Goal: Task Accomplishment & Management: Manage account settings

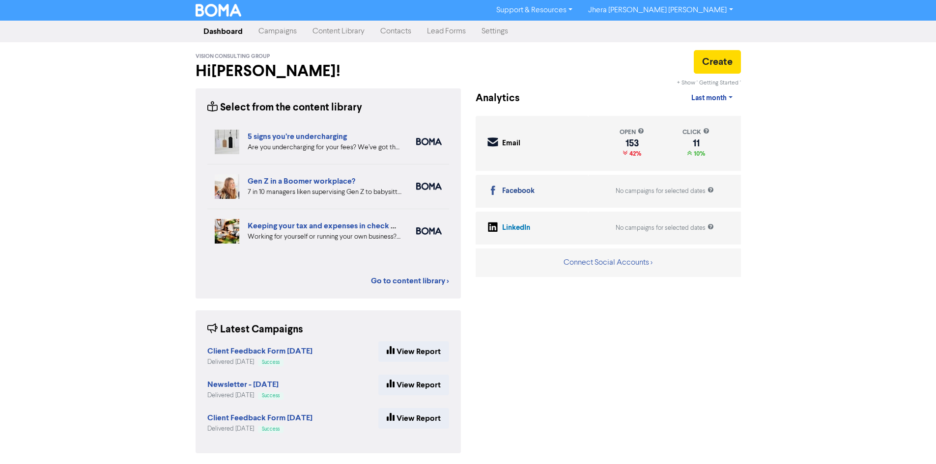
click at [292, 31] on link "Campaigns" at bounding box center [278, 32] width 54 height 20
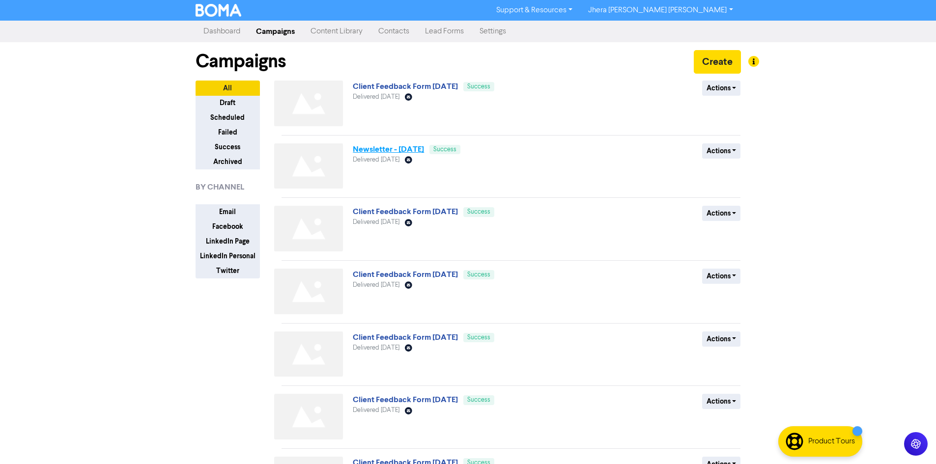
click at [399, 150] on link "Newsletter - [DATE]" at bounding box center [388, 149] width 71 height 10
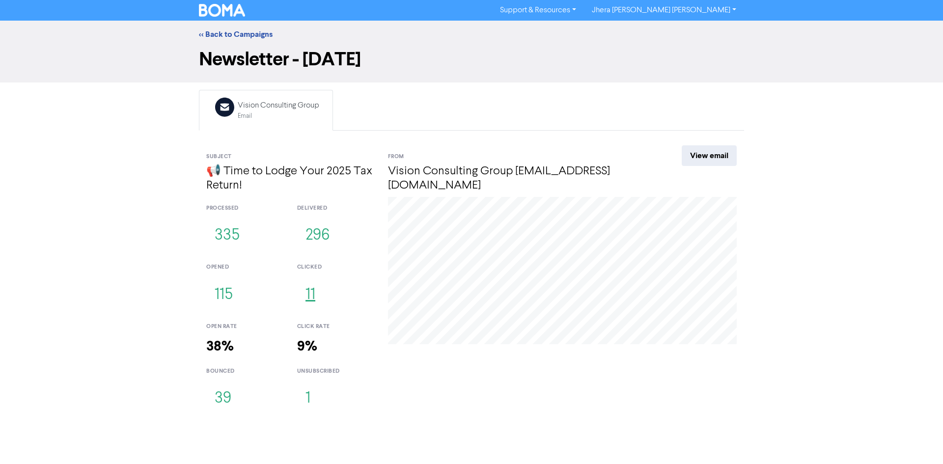
click at [307, 296] on button "11" at bounding box center [310, 295] width 27 height 32
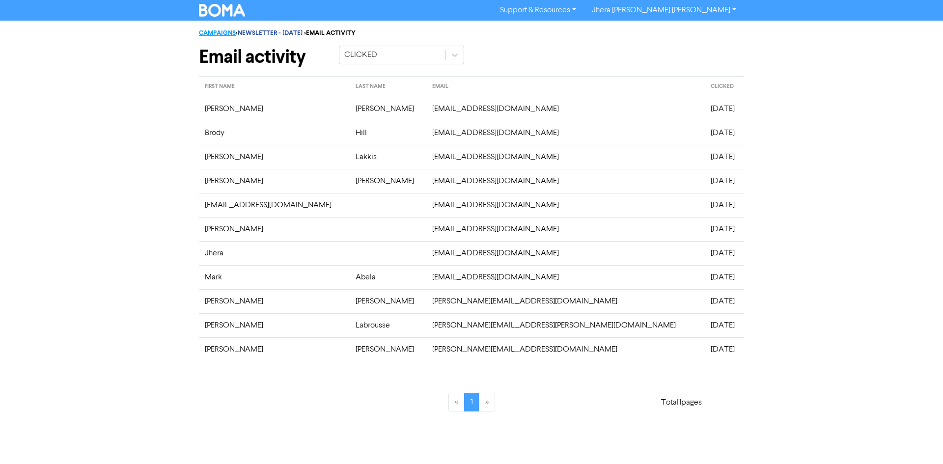
click at [217, 31] on link "CAMPAIGNS" at bounding box center [217, 33] width 37 height 8
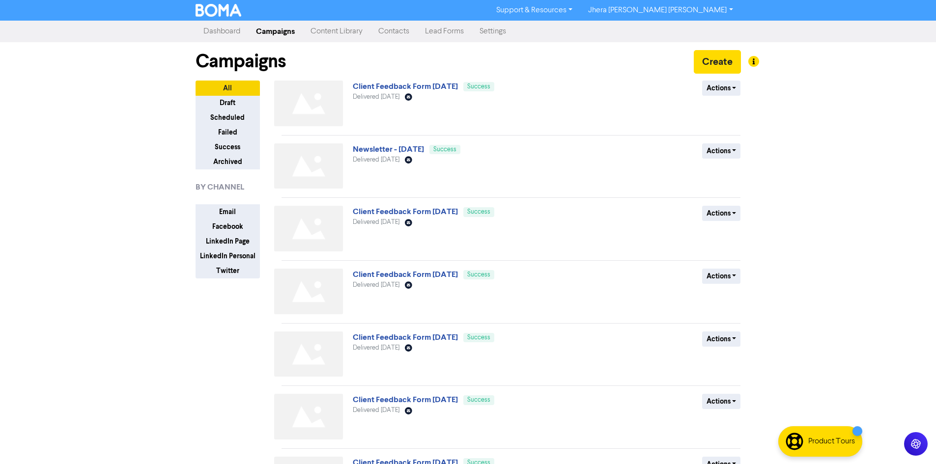
click at [397, 35] on link "Contacts" at bounding box center [393, 32] width 47 height 20
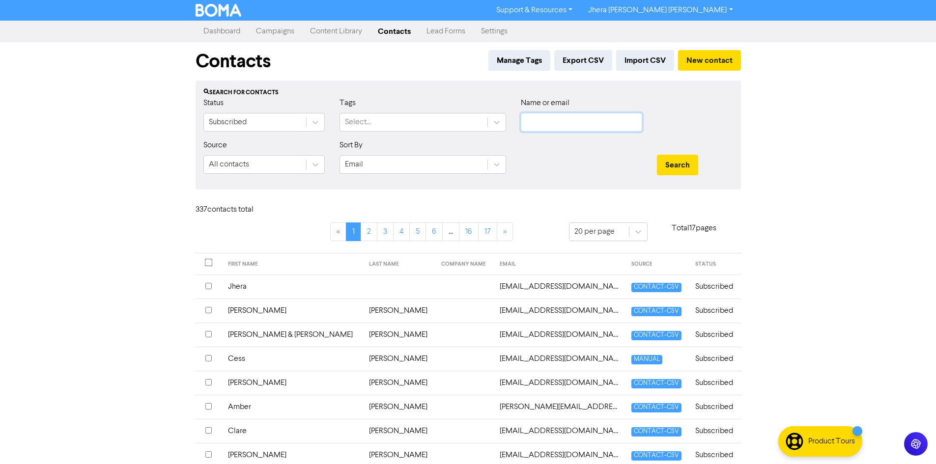
click at [560, 125] on input "text" at bounding box center [581, 122] width 121 height 19
type input "[PERSON_NAME]"
click at [657, 155] on button "Search" at bounding box center [677, 165] width 41 height 21
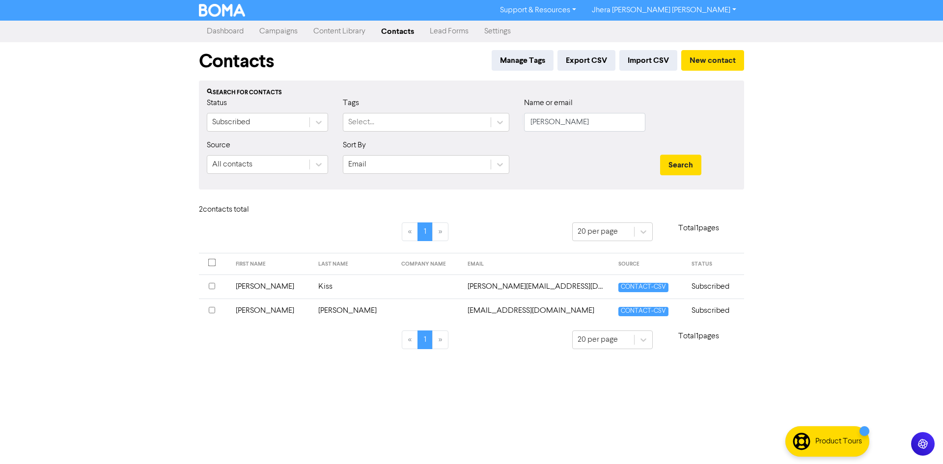
click at [396, 311] on td at bounding box center [429, 311] width 67 height 24
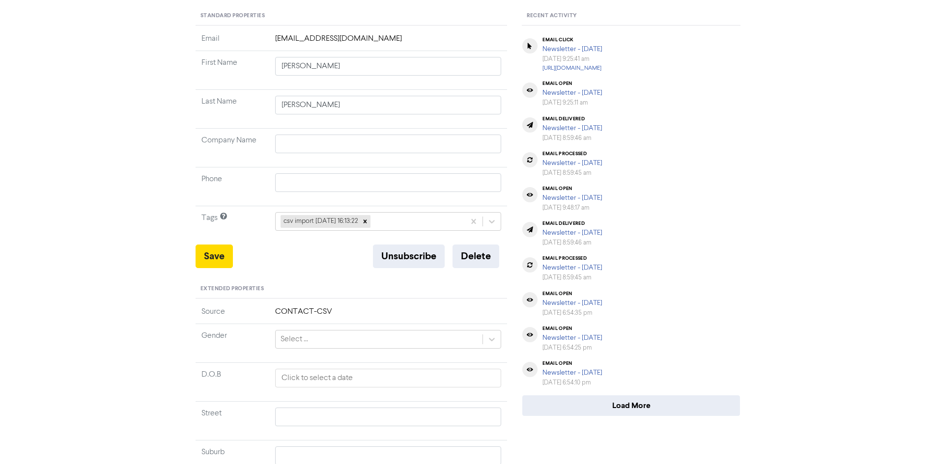
scroll to position [147, 0]
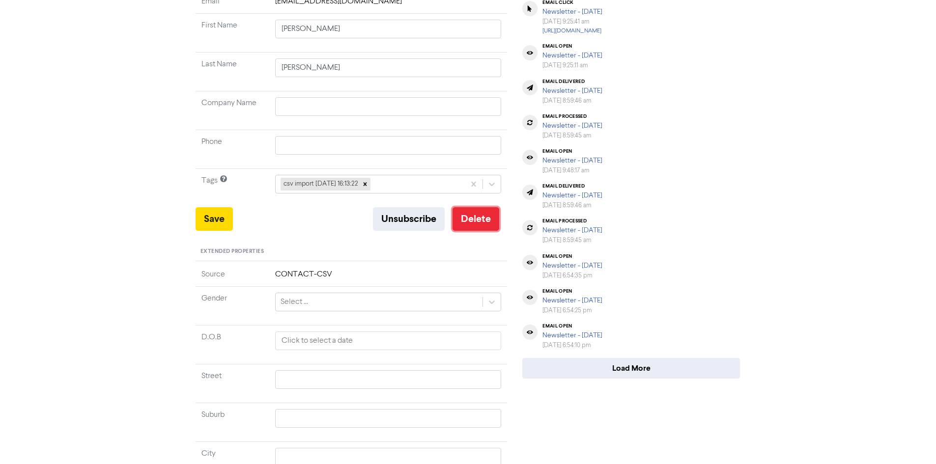
click at [473, 218] on button "Delete" at bounding box center [476, 219] width 47 height 24
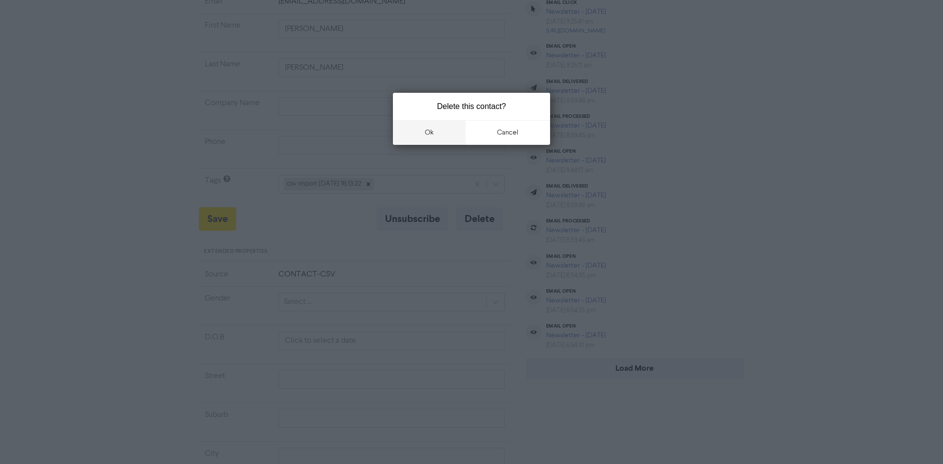
click at [430, 135] on button "ok" at bounding box center [429, 132] width 73 height 25
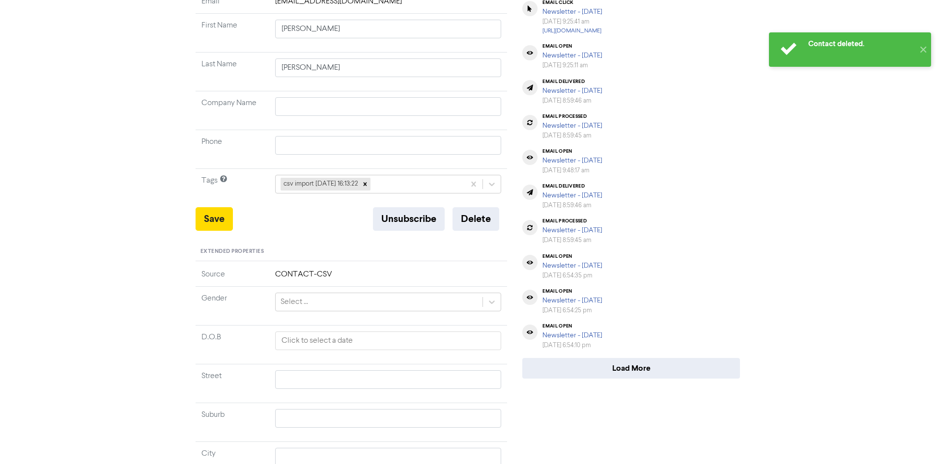
scroll to position [0, 0]
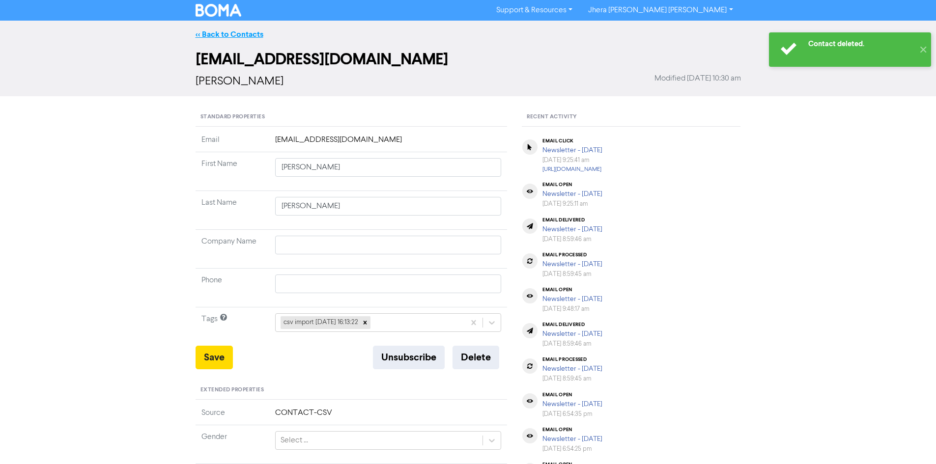
click at [200, 34] on link "<< Back to Contacts" at bounding box center [230, 34] width 68 height 10
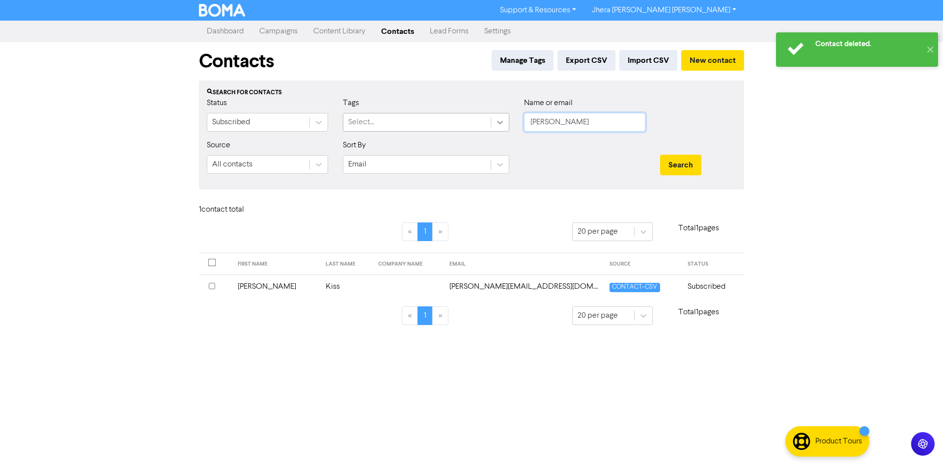
drag, startPoint x: 562, startPoint y: 125, endPoint x: 501, endPoint y: 128, distance: 60.5
click at [501, 128] on div "Status Subscribed Tags Select... Name or email [PERSON_NAME]" at bounding box center [471, 118] width 544 height 42
type input "nawras"
click at [660, 155] on button "Search" at bounding box center [680, 165] width 41 height 21
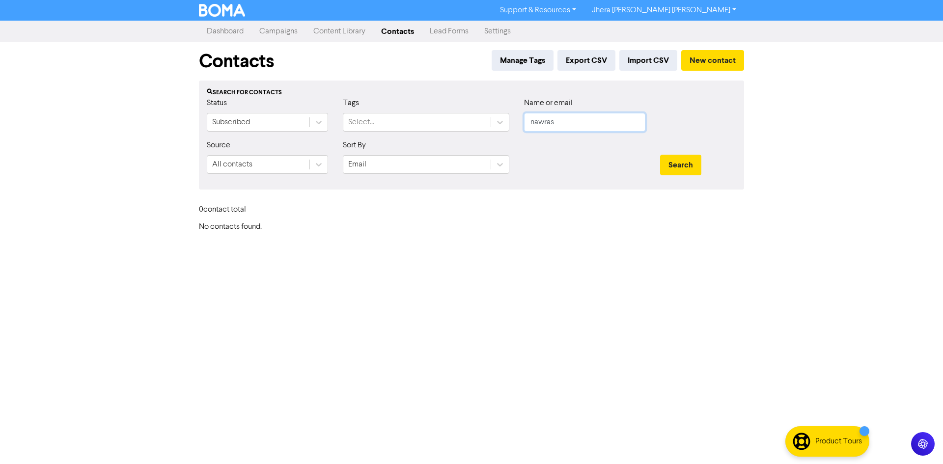
drag, startPoint x: 580, startPoint y: 124, endPoint x: 512, endPoint y: 118, distance: 68.1
click at [512, 118] on div "Status Subscribed Tags Select... Name or email nawras" at bounding box center [471, 118] width 544 height 42
click at [677, 165] on button "Search" at bounding box center [680, 165] width 41 height 21
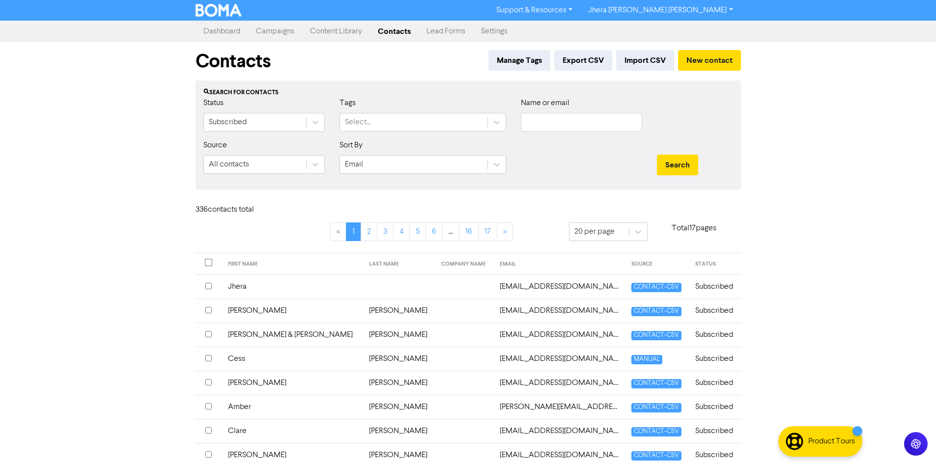
click at [276, 35] on link "Campaigns" at bounding box center [275, 32] width 54 height 20
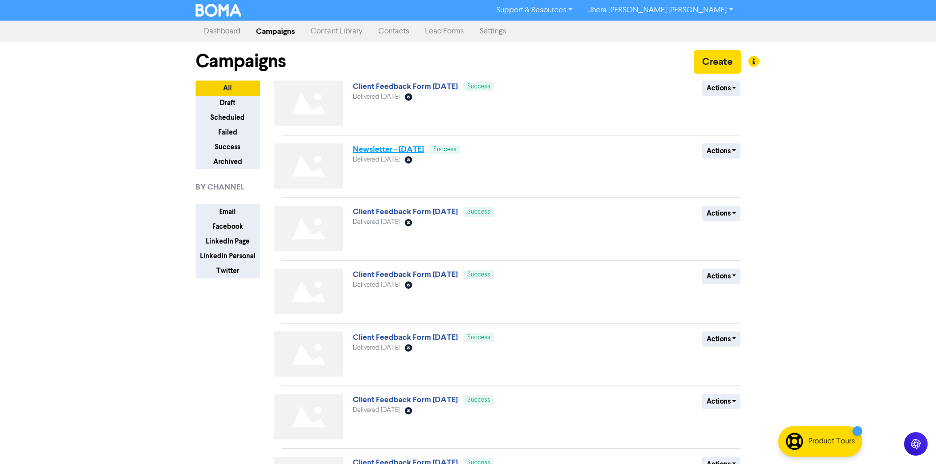
click at [414, 149] on link "Newsletter - [DATE]" at bounding box center [388, 149] width 71 height 10
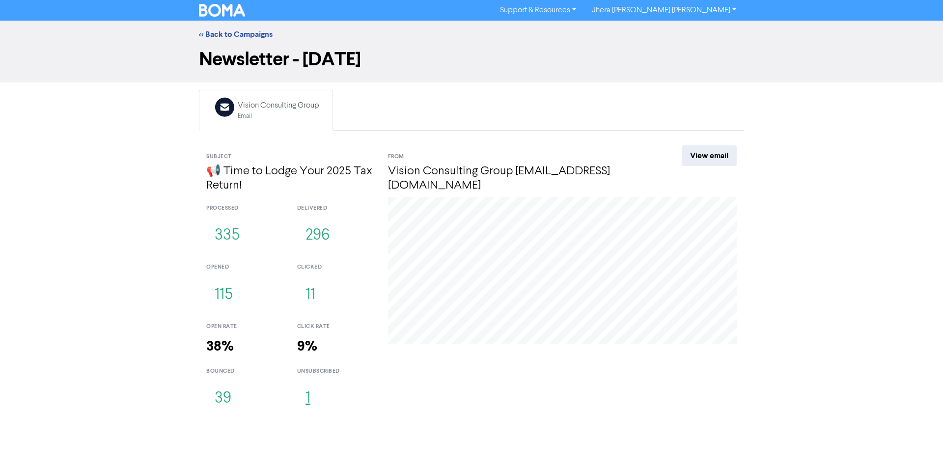
click at [311, 397] on button "1" at bounding box center [308, 399] width 22 height 32
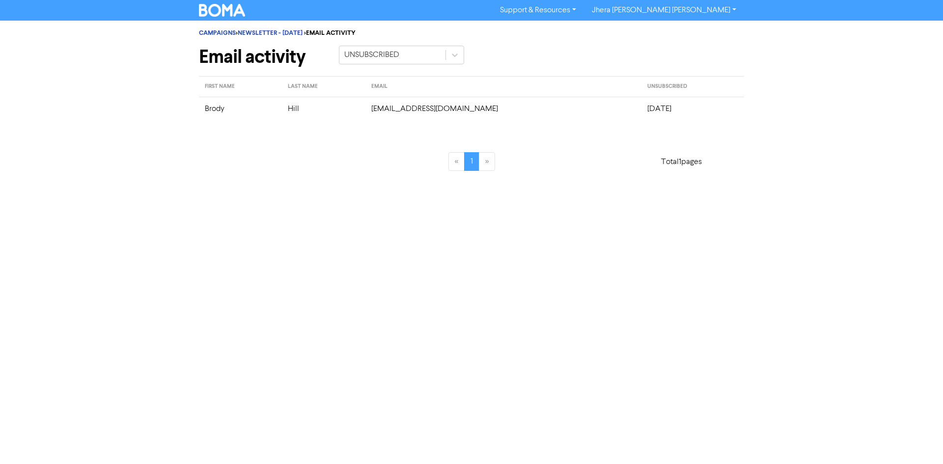
click at [397, 111] on td "[EMAIL_ADDRESS][DOMAIN_NAME]" at bounding box center [504, 109] width 276 height 24
click at [274, 32] on link "NEWSLETTER - [DATE]" at bounding box center [270, 33] width 65 height 8
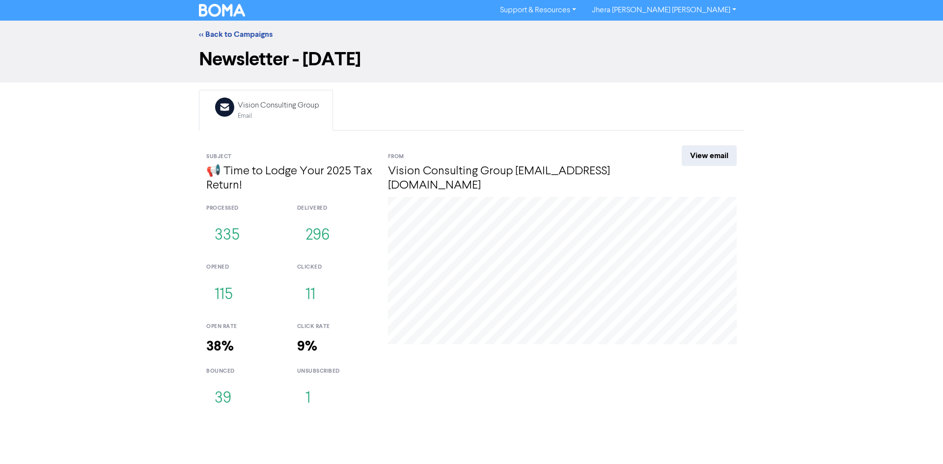
click at [221, 27] on div "<< Back to Campaigns" at bounding box center [471, 35] width 943 height 28
click at [218, 31] on link "<< Back to Campaigns" at bounding box center [236, 34] width 74 height 10
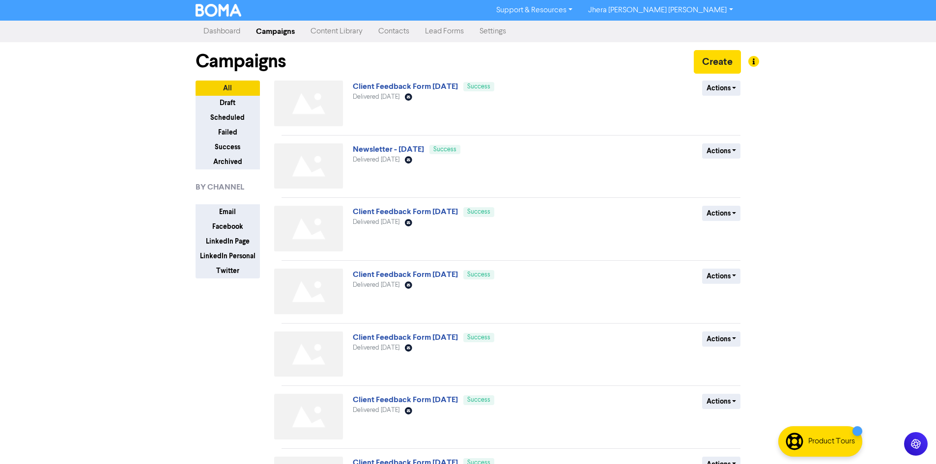
click at [383, 34] on link "Contacts" at bounding box center [393, 32] width 47 height 20
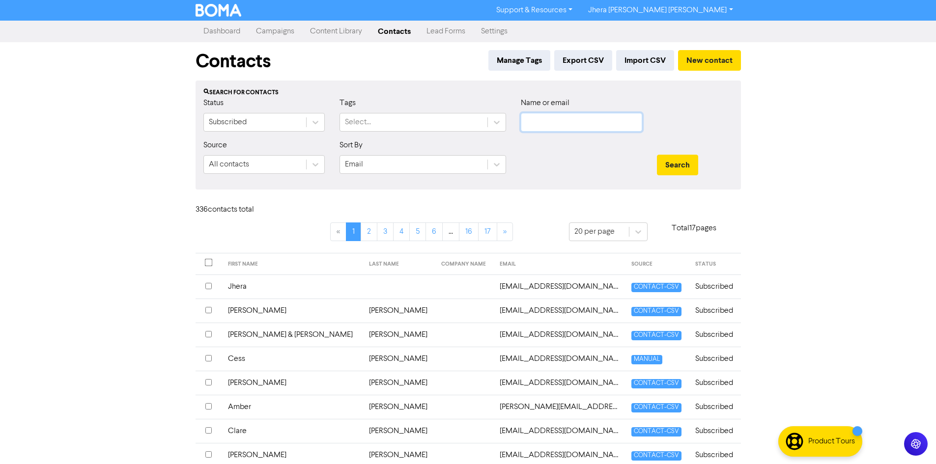
click at [554, 121] on input "text" at bounding box center [581, 122] width 121 height 19
click at [657, 155] on button "Search" at bounding box center [677, 165] width 41 height 21
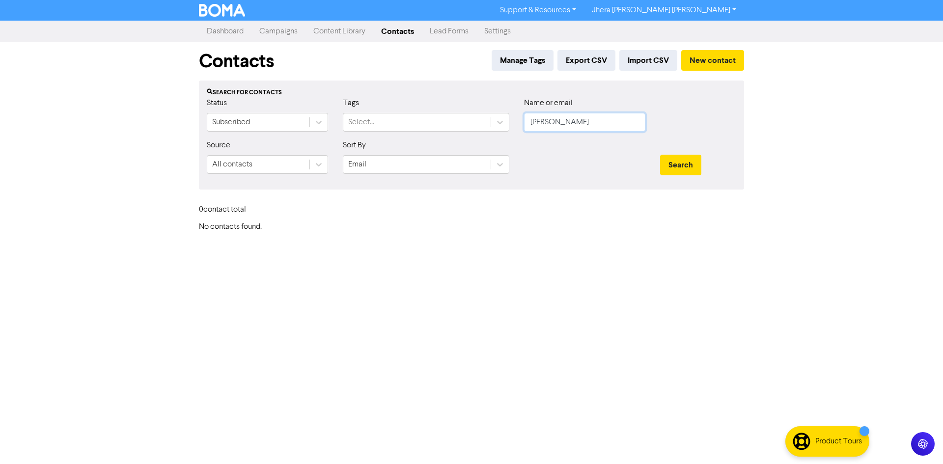
drag, startPoint x: 559, startPoint y: 118, endPoint x: 536, endPoint y: 122, distance: 23.3
click at [536, 122] on input "[PERSON_NAME]" at bounding box center [584, 122] width 121 height 19
click at [660, 155] on button "Search" at bounding box center [680, 165] width 41 height 21
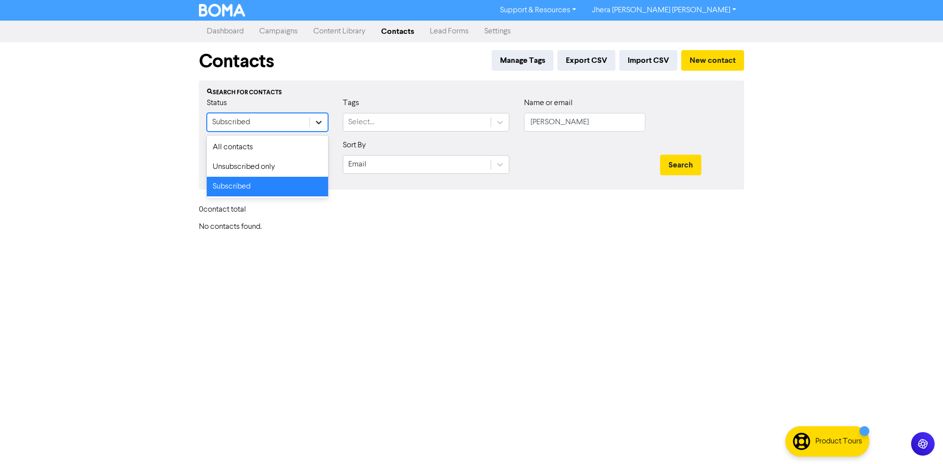
click at [327, 129] on div at bounding box center [319, 123] width 18 height 18
click at [300, 166] on div "Unsubscribed only" at bounding box center [267, 167] width 121 height 20
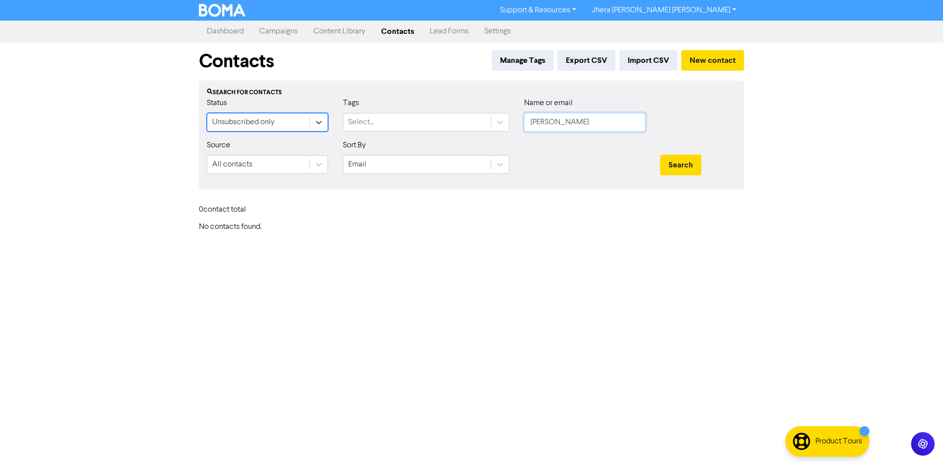
drag, startPoint x: 600, startPoint y: 121, endPoint x: 612, endPoint y: 124, distance: 12.2
click at [600, 121] on input "[PERSON_NAME]" at bounding box center [584, 122] width 121 height 19
type input "[EMAIL_ADDRESS][DOMAIN_NAME]"
click at [680, 165] on button "Search" at bounding box center [680, 165] width 41 height 21
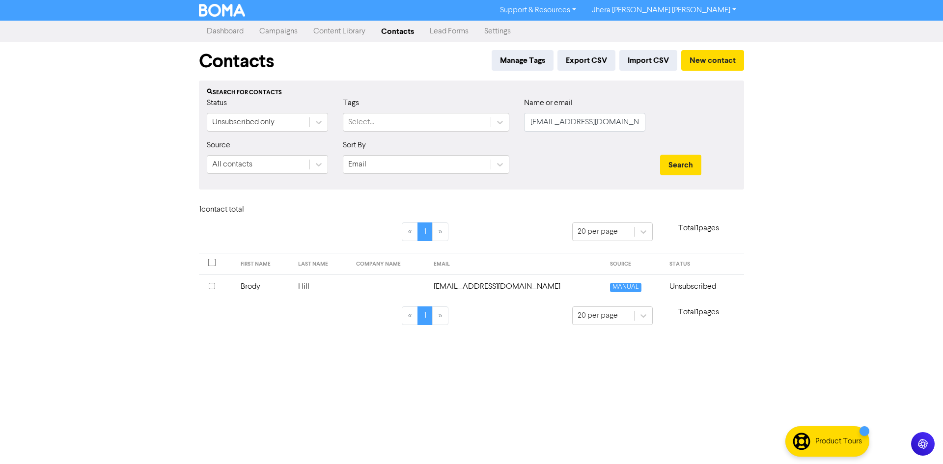
click at [364, 286] on td at bounding box center [389, 287] width 78 height 24
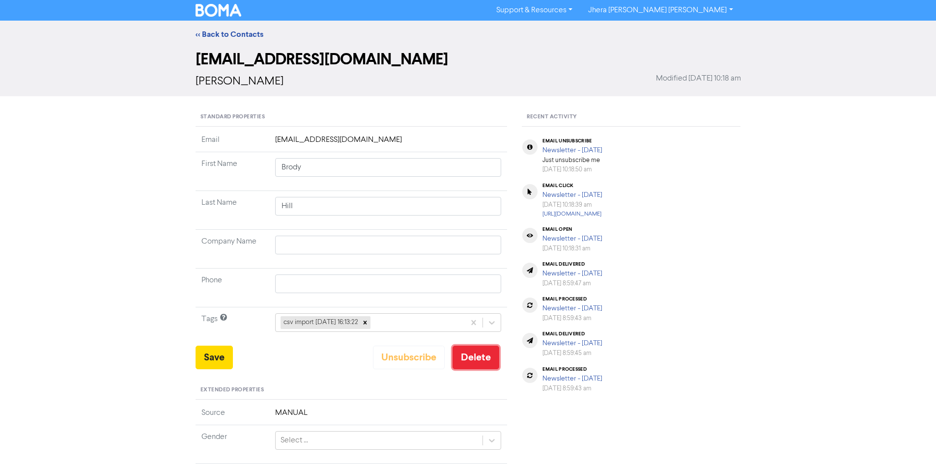
click at [480, 351] on button "Delete" at bounding box center [476, 358] width 47 height 24
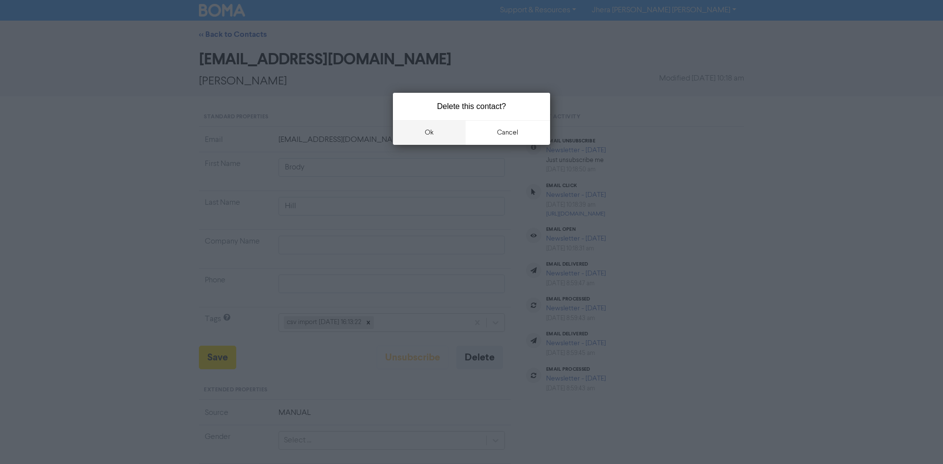
click at [430, 134] on button "ok" at bounding box center [429, 132] width 73 height 25
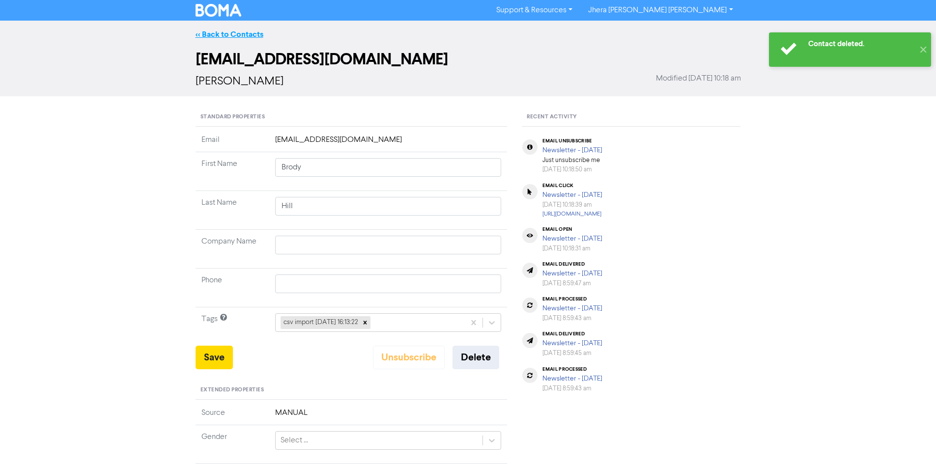
click at [227, 36] on link "<< Back to Contacts" at bounding box center [230, 34] width 68 height 10
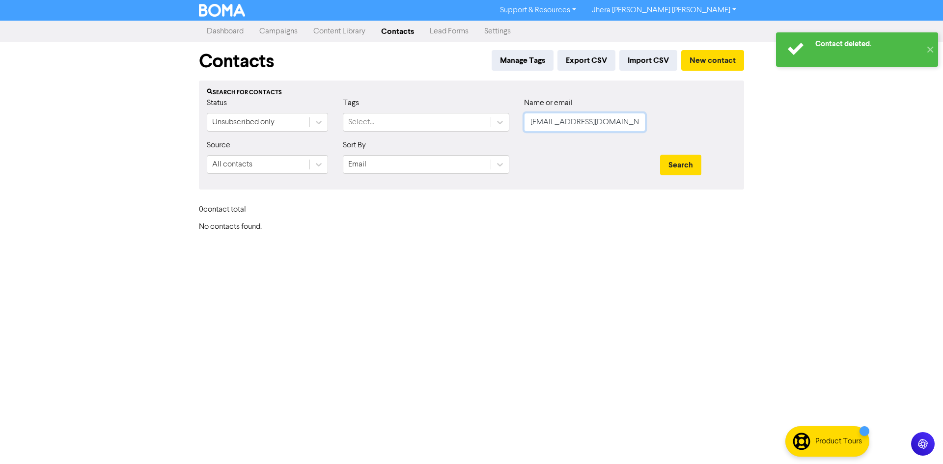
drag, startPoint x: 633, startPoint y: 119, endPoint x: 518, endPoint y: 119, distance: 115.0
click at [518, 119] on div "Name or email [EMAIL_ADDRESS][DOMAIN_NAME]" at bounding box center [585, 118] width 136 height 42
click at [600, 129] on input "text" at bounding box center [584, 122] width 121 height 19
click at [683, 167] on button "Search" at bounding box center [680, 165] width 41 height 21
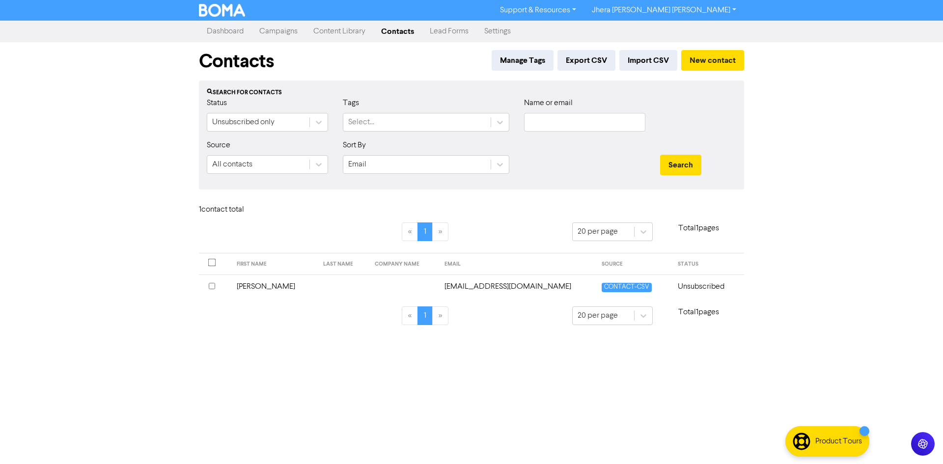
click at [212, 285] on input "checkbox" at bounding box center [212, 286] width 6 height 6
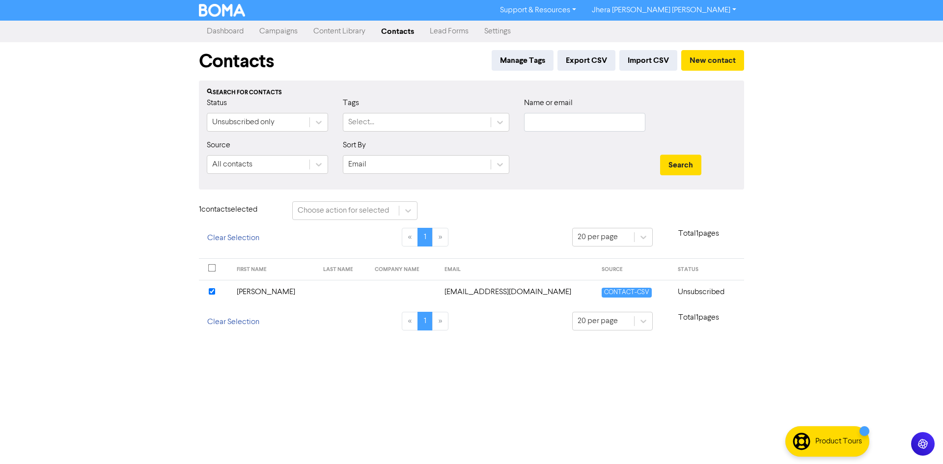
click at [317, 292] on td at bounding box center [343, 292] width 52 height 24
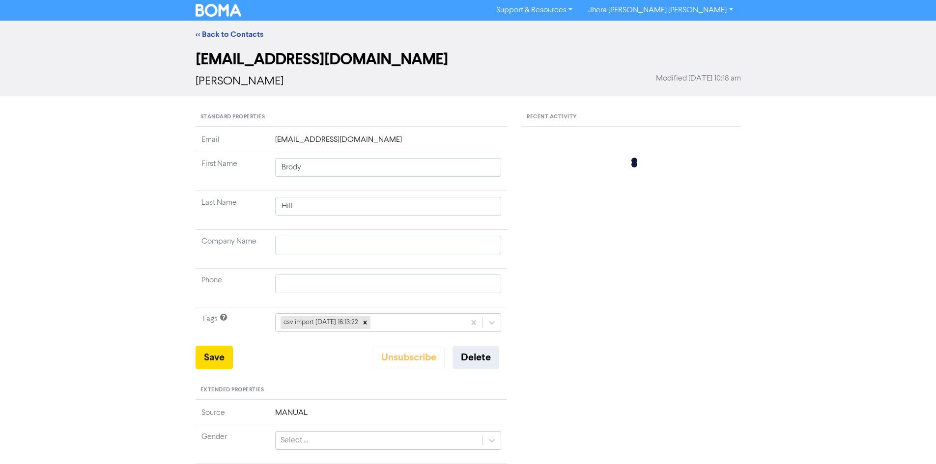
type input "[PERSON_NAME]"
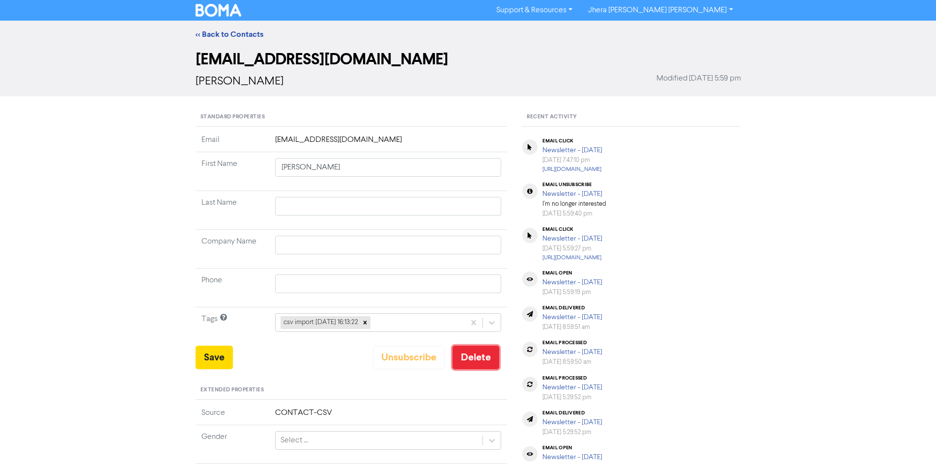
click at [493, 363] on button "Delete" at bounding box center [476, 358] width 47 height 24
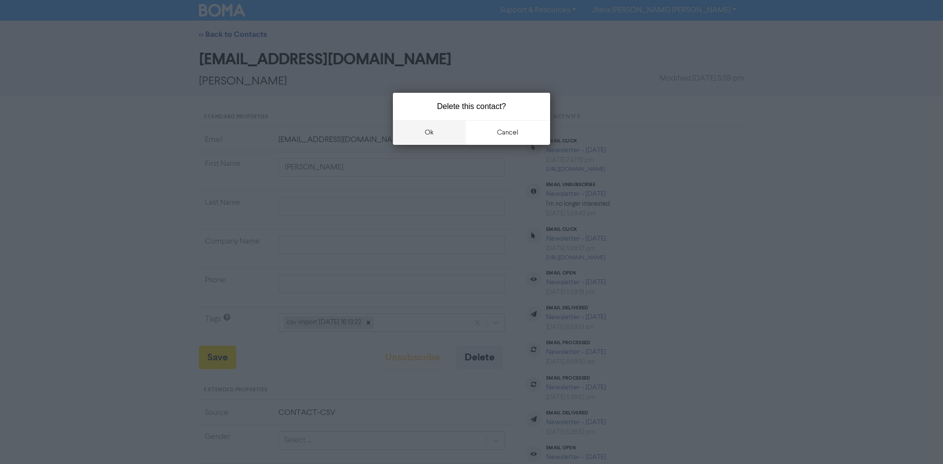
click at [432, 139] on button "ok" at bounding box center [429, 132] width 73 height 25
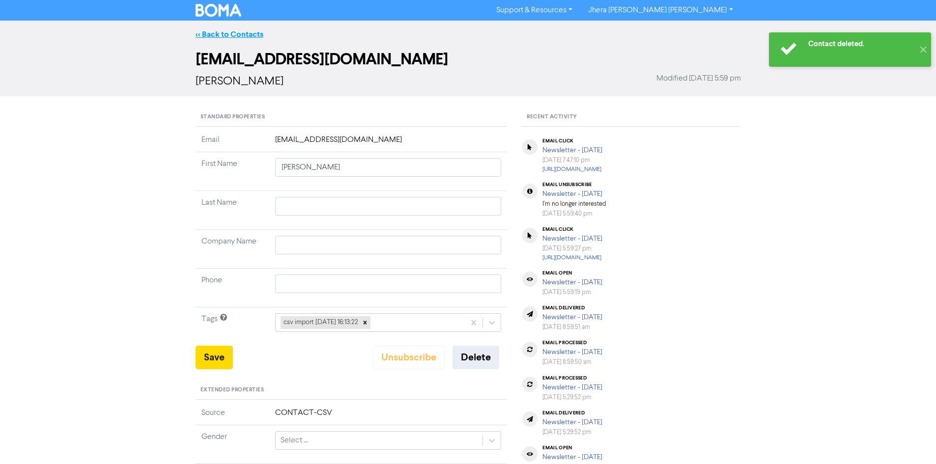
click at [204, 33] on link "<< Back to Contacts" at bounding box center [230, 34] width 68 height 10
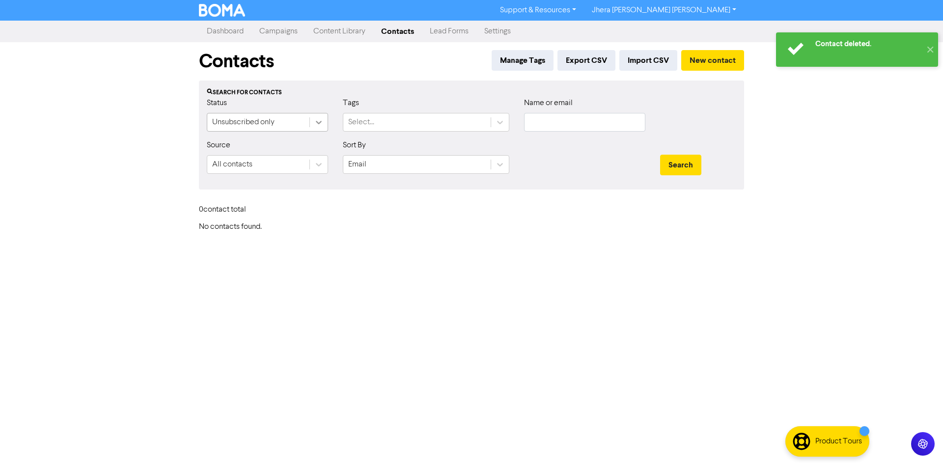
click at [323, 120] on icon at bounding box center [319, 122] width 10 height 10
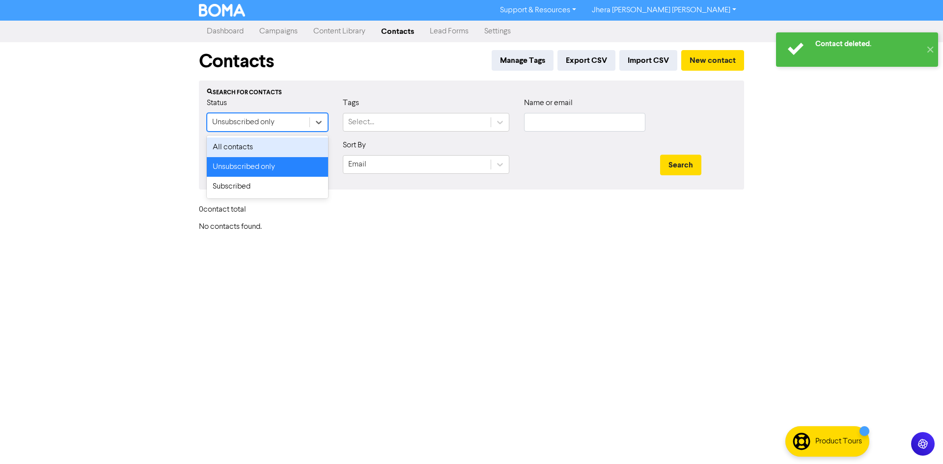
click at [273, 146] on div "All contacts" at bounding box center [267, 148] width 121 height 20
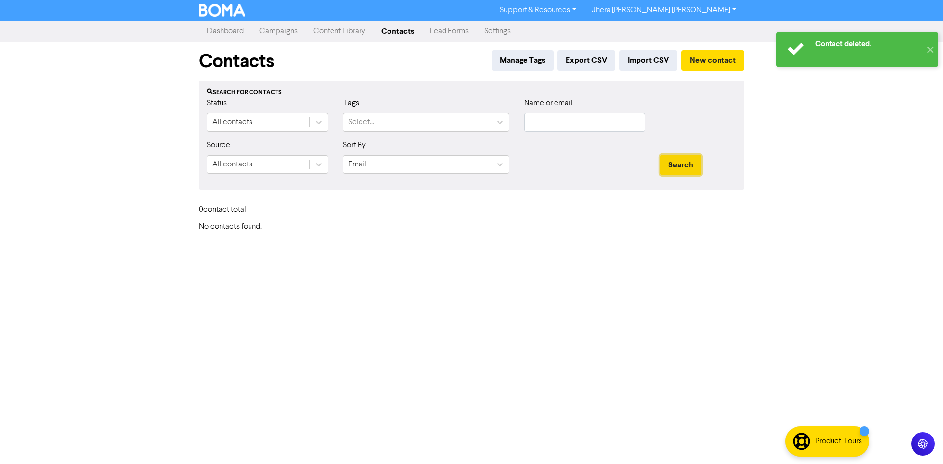
click at [693, 167] on button "Search" at bounding box center [680, 165] width 41 height 21
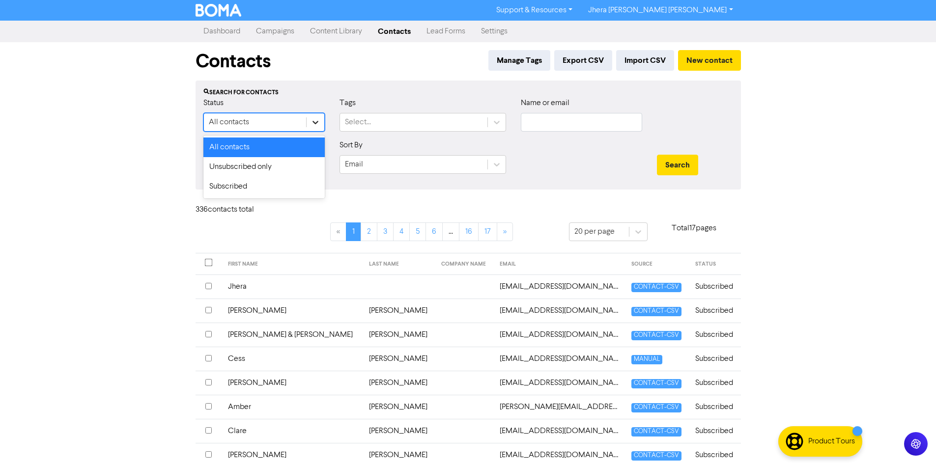
click at [320, 120] on div at bounding box center [316, 123] width 18 height 18
click at [262, 188] on div "Subscribed" at bounding box center [263, 187] width 121 height 20
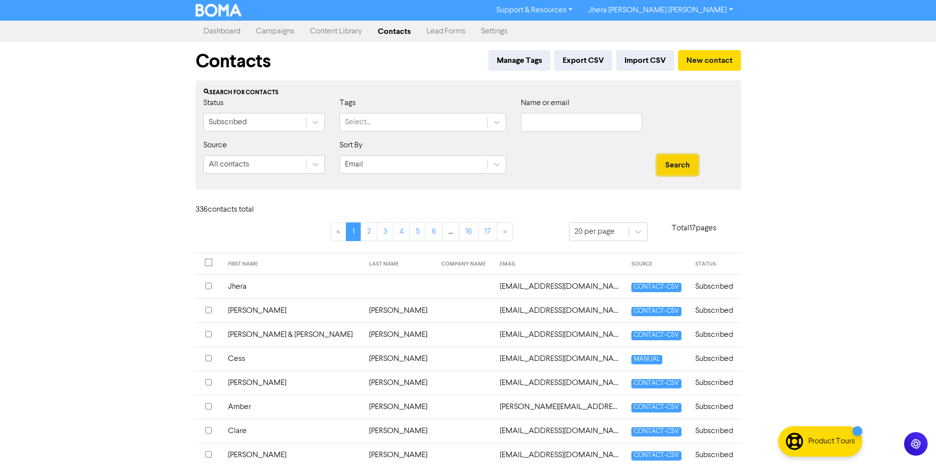
click at [686, 162] on button "Search" at bounding box center [677, 165] width 41 height 21
click at [292, 33] on link "Campaigns" at bounding box center [275, 32] width 54 height 20
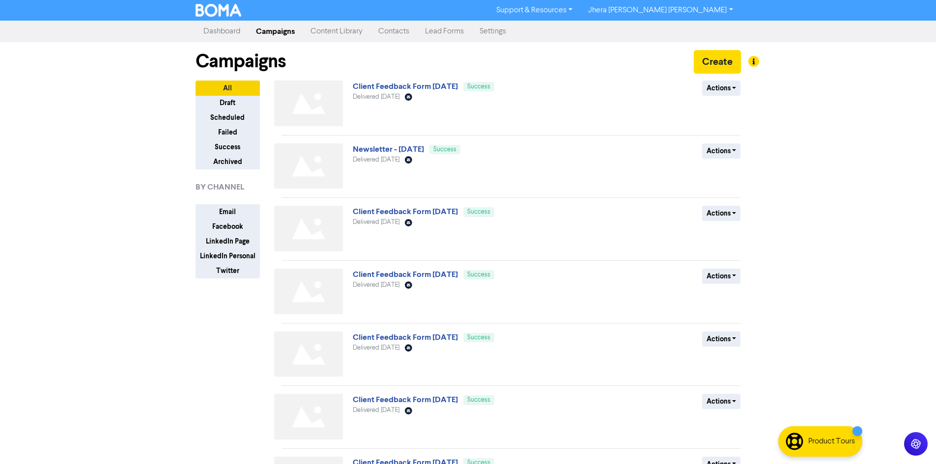
click at [400, 31] on link "Contacts" at bounding box center [393, 32] width 47 height 20
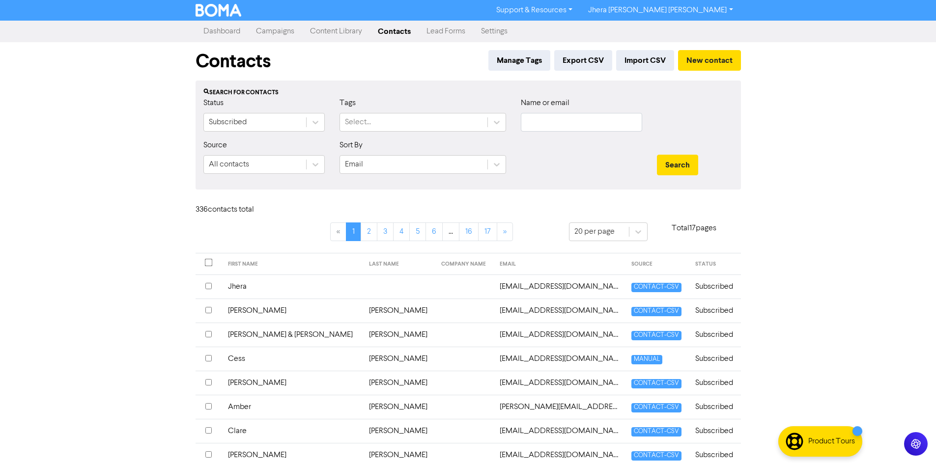
click at [283, 29] on link "Campaigns" at bounding box center [275, 32] width 54 height 20
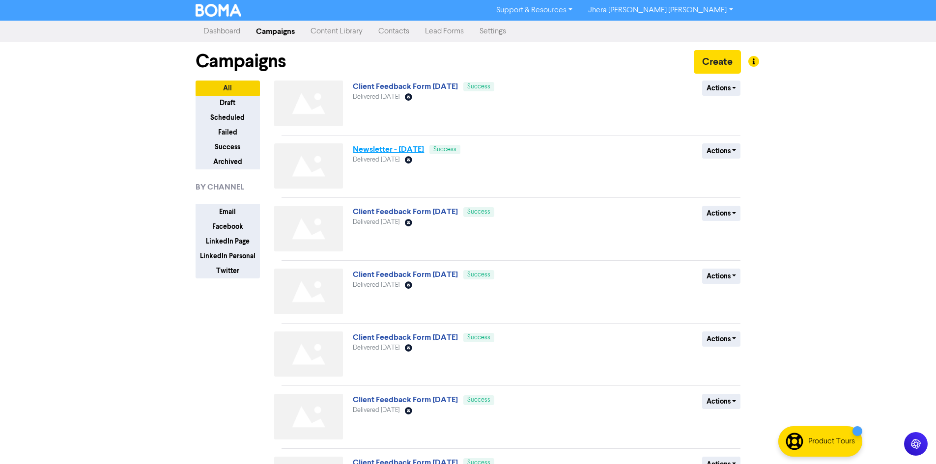
click at [397, 146] on link "Newsletter - [DATE]" at bounding box center [388, 149] width 71 height 10
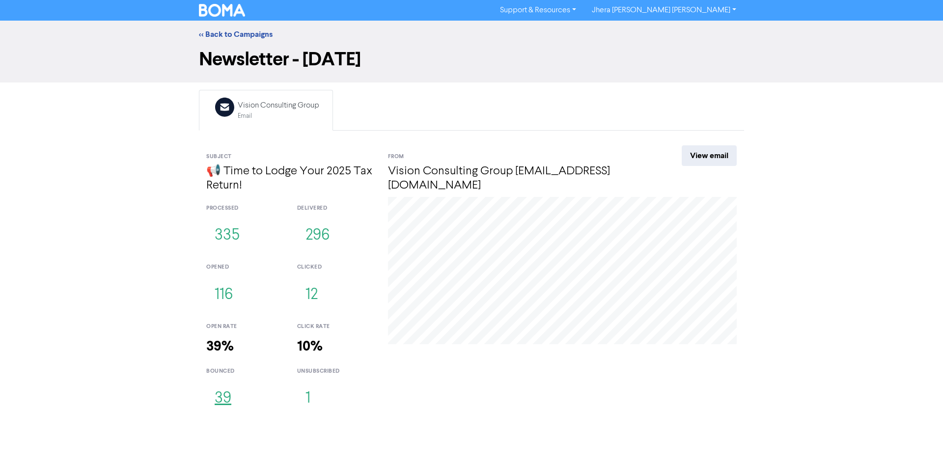
click at [225, 398] on button "39" at bounding box center [222, 399] width 33 height 32
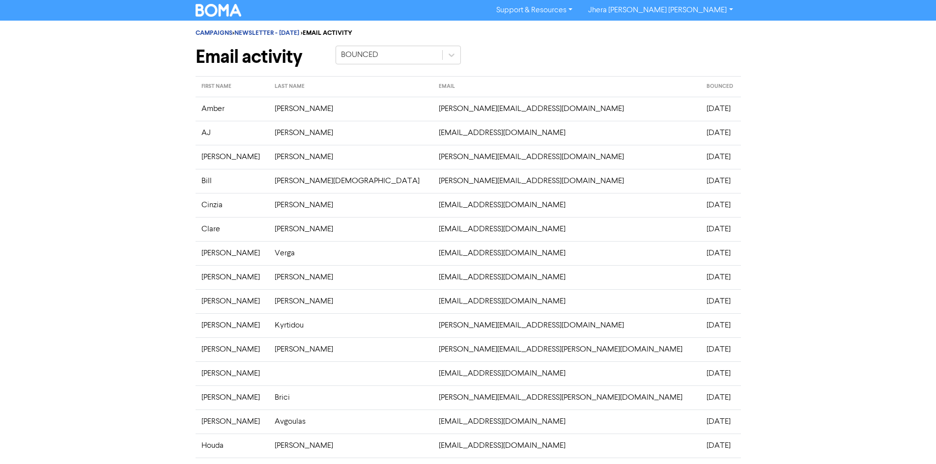
scroll to position [176, 0]
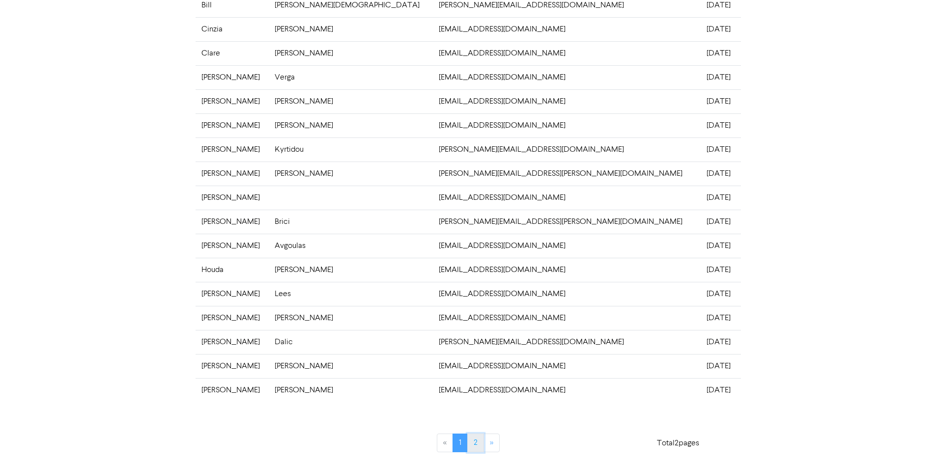
click at [467, 443] on link "2" at bounding box center [475, 443] width 17 height 19
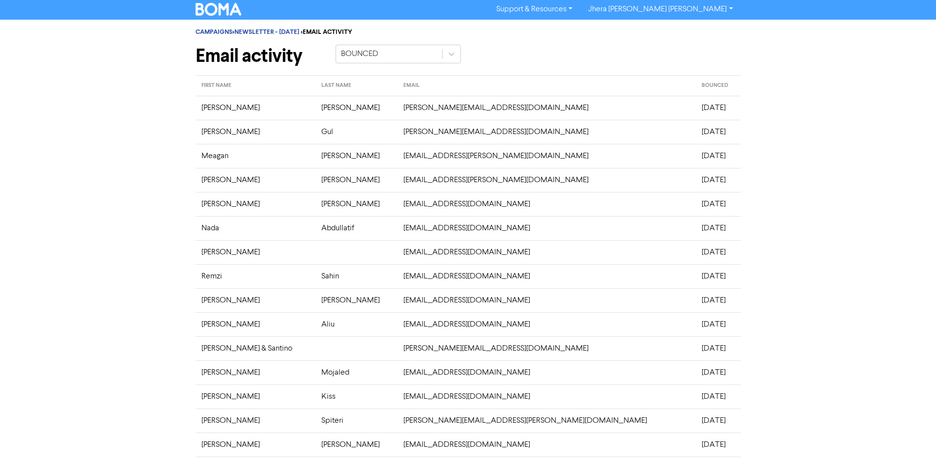
scroll to position [0, 0]
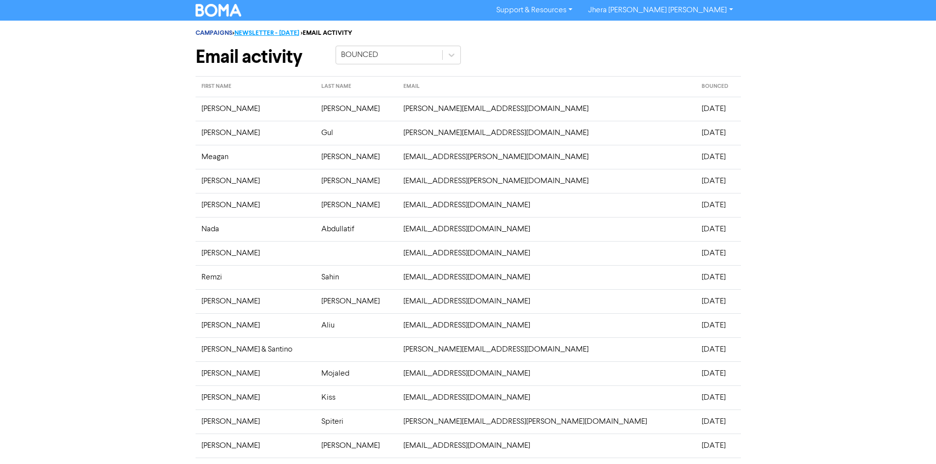
click at [267, 35] on link "NEWSLETTER - [DATE]" at bounding box center [266, 33] width 65 height 8
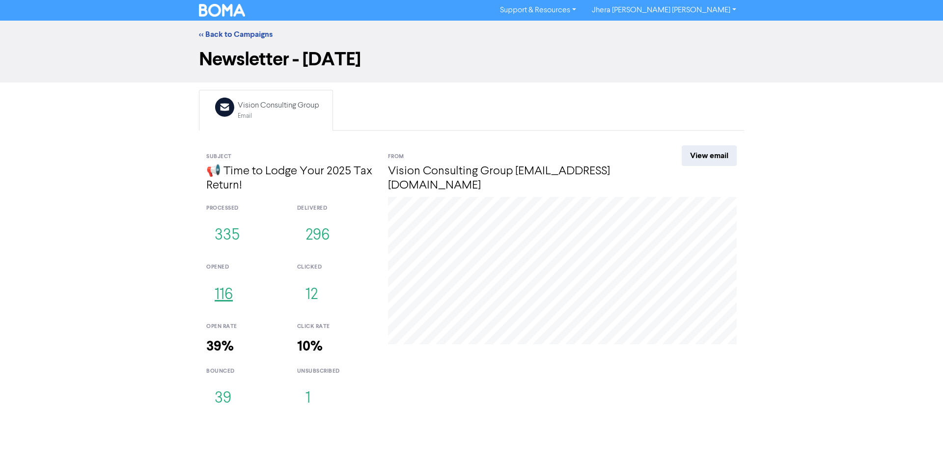
click at [225, 297] on button "116" at bounding box center [223, 295] width 35 height 32
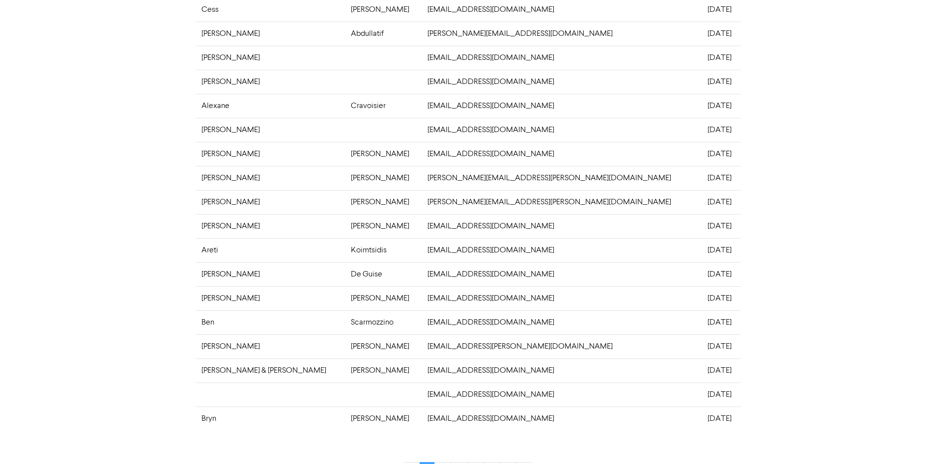
scroll to position [176, 0]
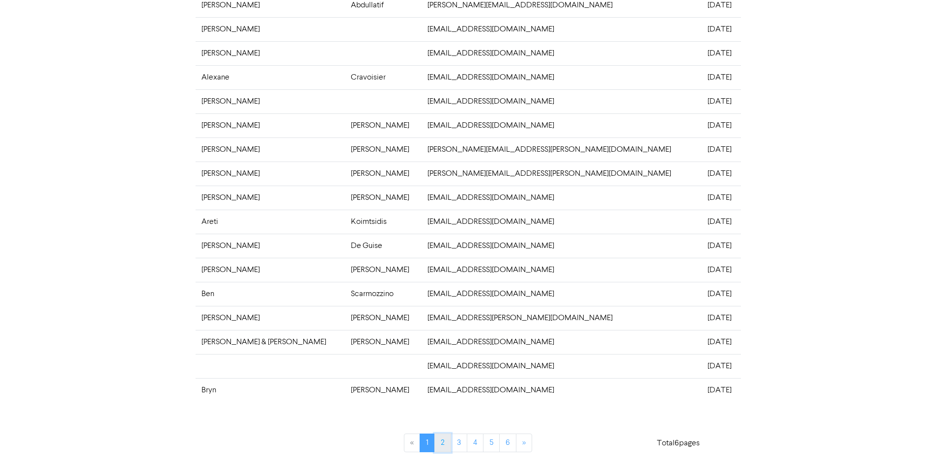
click at [449, 440] on link "2" at bounding box center [442, 443] width 17 height 19
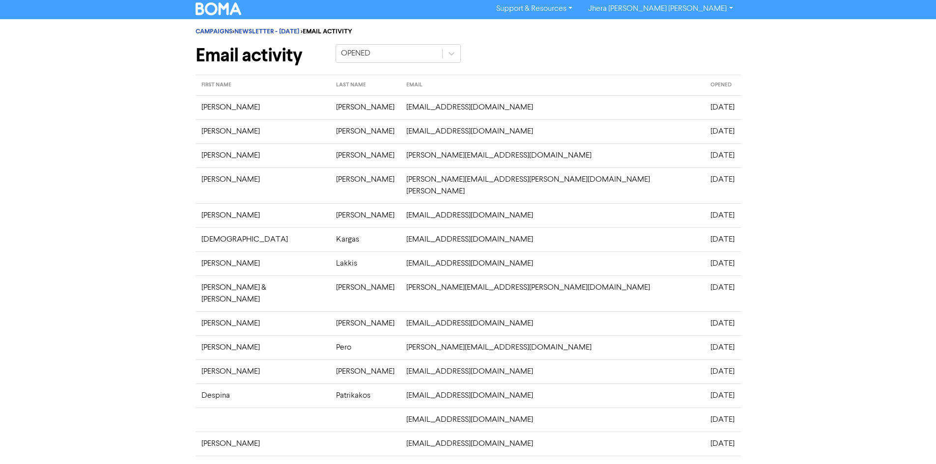
scroll to position [0, 0]
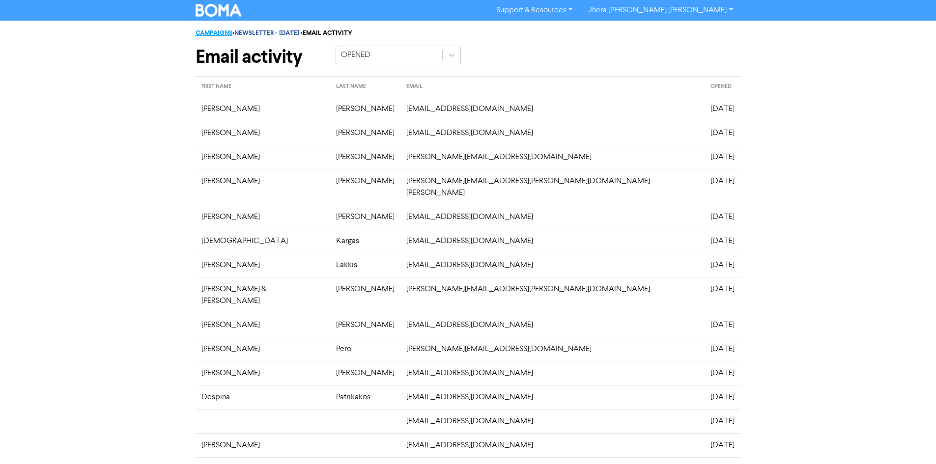
click at [222, 34] on link "CAMPAIGNS" at bounding box center [214, 33] width 37 height 8
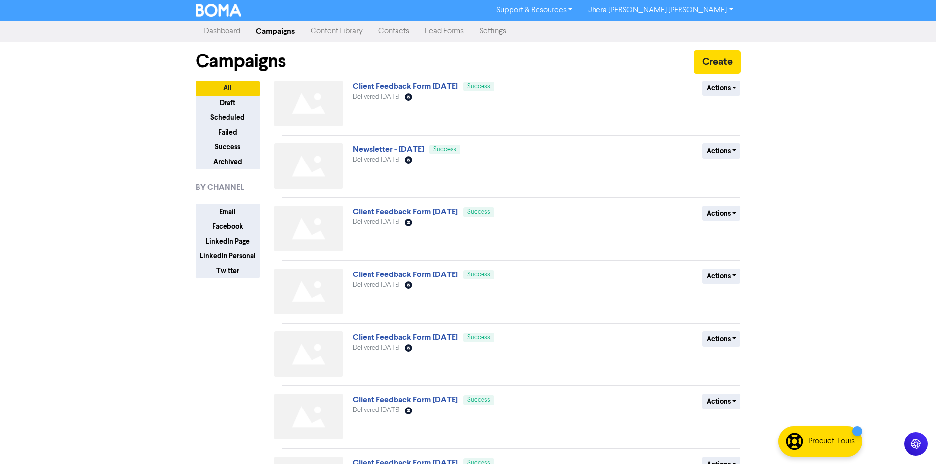
scroll to position [270, 0]
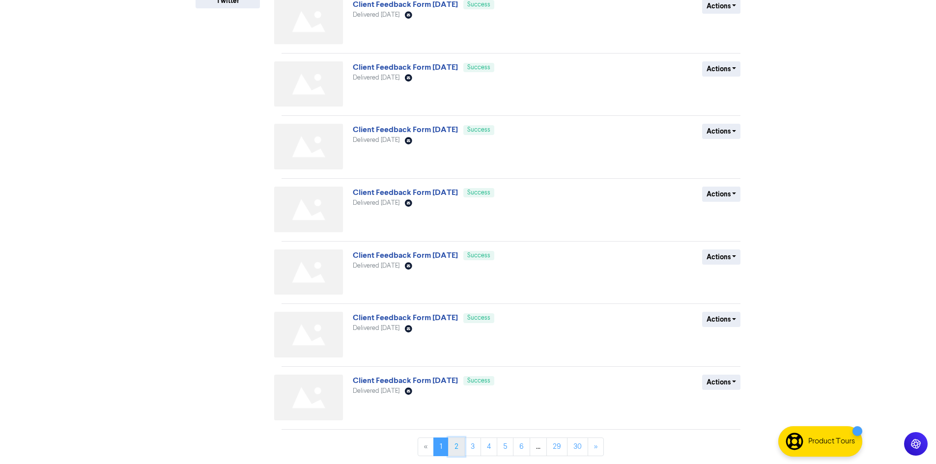
click at [460, 447] on link "2" at bounding box center [456, 447] width 17 height 19
click at [389, 383] on link "Newsletter - [DATE]" at bounding box center [388, 381] width 71 height 10
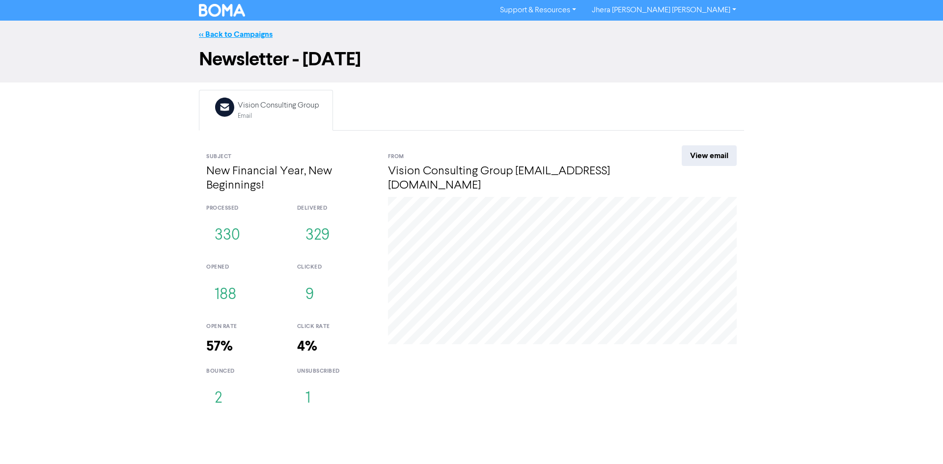
click at [251, 33] on link "<< Back to Campaigns" at bounding box center [236, 34] width 74 height 10
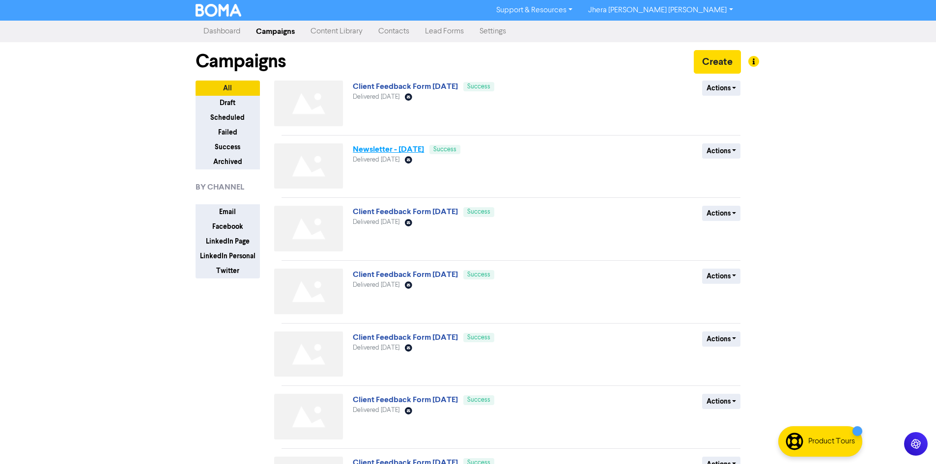
click at [416, 149] on link "Newsletter - [DATE]" at bounding box center [388, 149] width 71 height 10
